Goal: Task Accomplishment & Management: Manage account settings

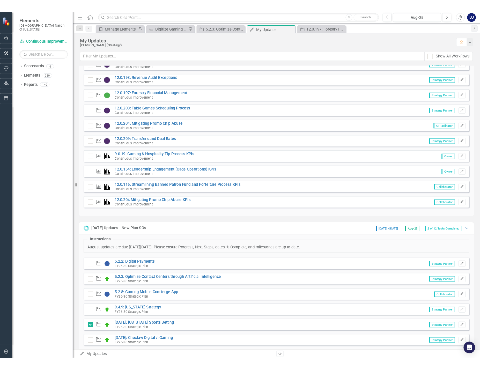
scroll to position [181, 0]
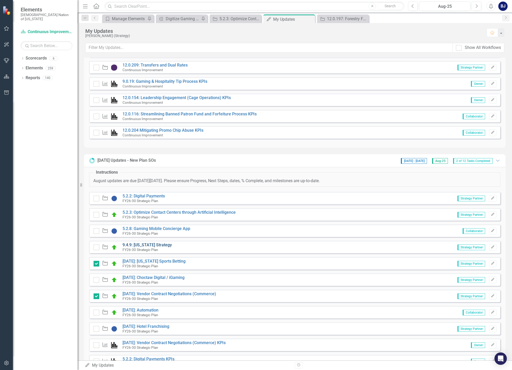
click at [158, 245] on link "9.4.9: [US_STATE] Strategy" at bounding box center [147, 244] width 49 height 5
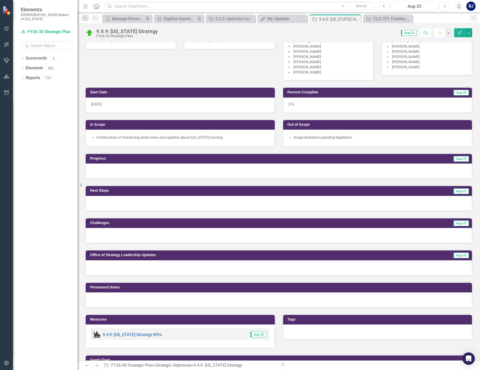
scroll to position [103, 0]
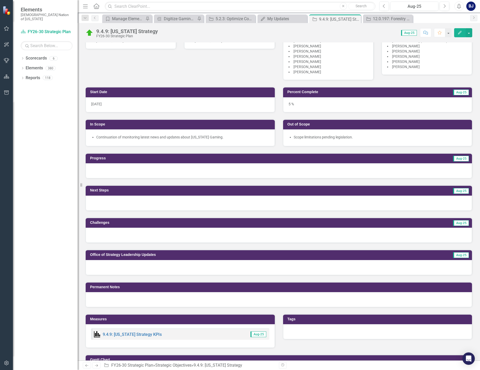
click at [111, 172] on div at bounding box center [279, 170] width 386 height 15
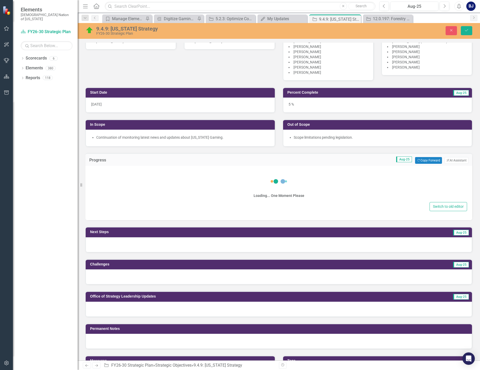
click at [110, 175] on div "Loading... One Moment Please" at bounding box center [279, 185] width 376 height 31
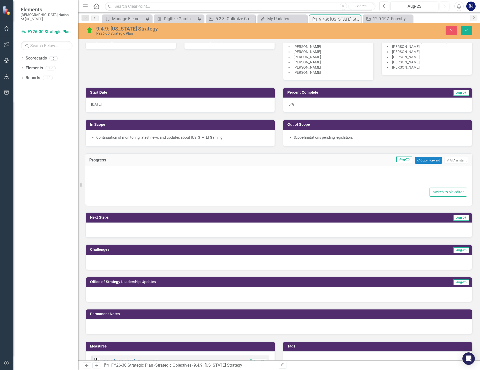
click at [110, 175] on div at bounding box center [279, 178] width 376 height 17
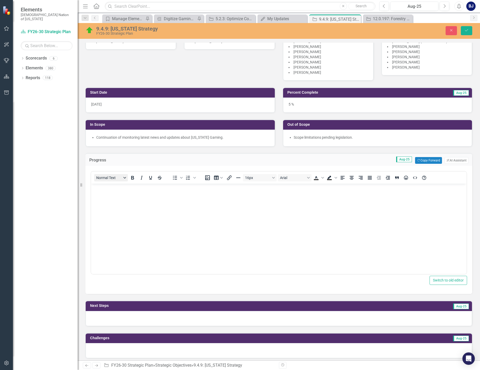
scroll to position [0, 0]
click at [109, 194] on body "Rich Text Area. Press ALT-0 for help." at bounding box center [278, 223] width 375 height 78
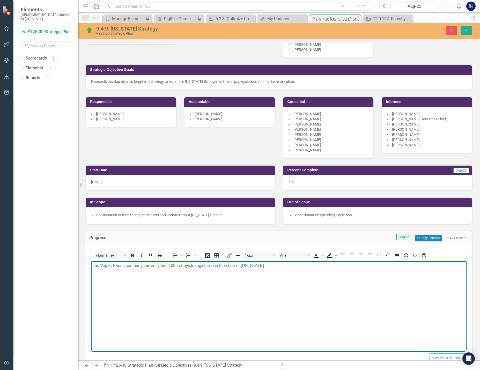
scroll to position [52, 0]
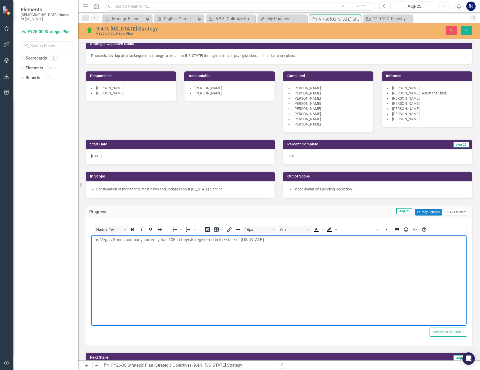
click at [260, 241] on p "Las Vegas Sands company currently has 105 Lobbyists registered in the state of …" at bounding box center [278, 240] width 373 height 6
click at [366, 241] on p "Las Vegas Sands company currently has 105 Lobbyists registered in the state of …" at bounding box center [278, 240] width 373 height 6
click at [359, 239] on p "Las Vegas Sands company currently has 105 Lobbyists registered in the state of …" at bounding box center [278, 240] width 373 height 6
click at [408, 240] on p "Las Vegas Sands company currently has 105 Lobbyists registered in the state of …" at bounding box center [278, 240] width 373 height 6
click at [322, 240] on p "Las Vegas Sands company currently has 105 Lobbyists registered in the state of …" at bounding box center [278, 240] width 373 height 6
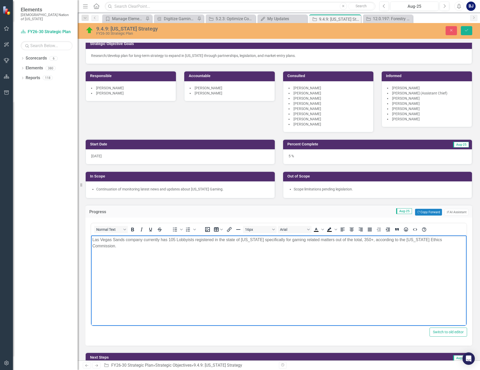
click at [448, 240] on p "Las Vegas Sands company currently has 105 Lobbyists registered in the state of …" at bounding box center [278, 243] width 373 height 12
click at [449, 241] on p "Las Vegas Sands company currently has 105 Lobbyists registered in the state of …" at bounding box center [278, 243] width 373 height 12
click at [463, 29] on button "Save" at bounding box center [466, 30] width 11 height 9
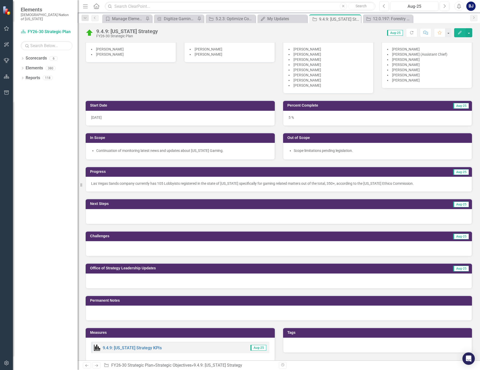
scroll to position [103, 0]
